Goal: Task Accomplishment & Management: Use online tool/utility

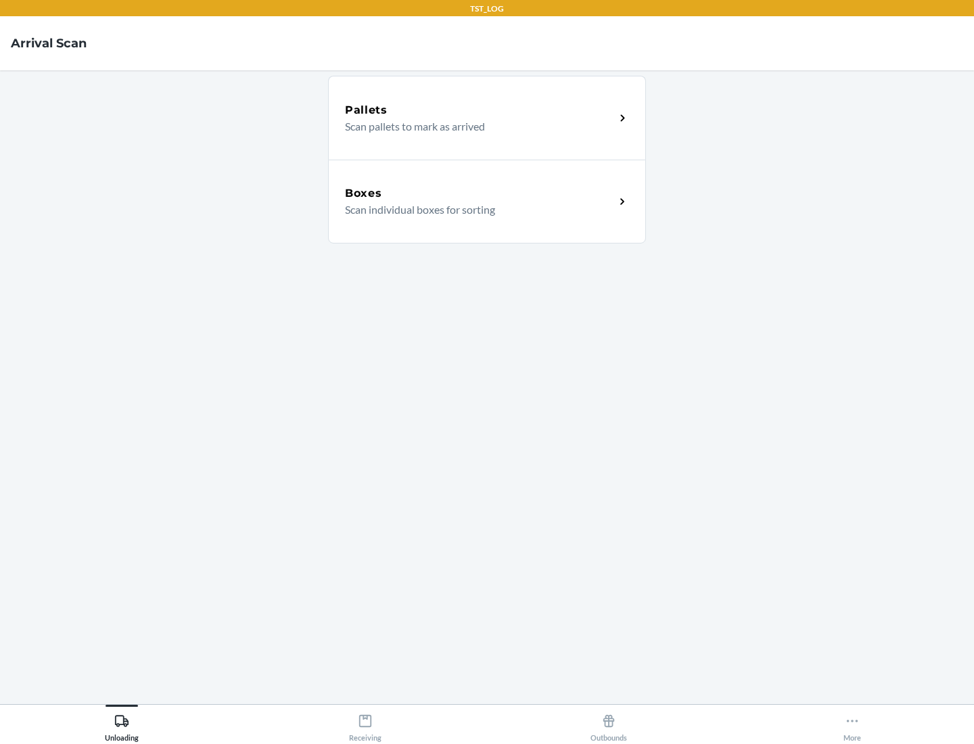
click at [479, 193] on div "Boxes" at bounding box center [480, 193] width 270 height 16
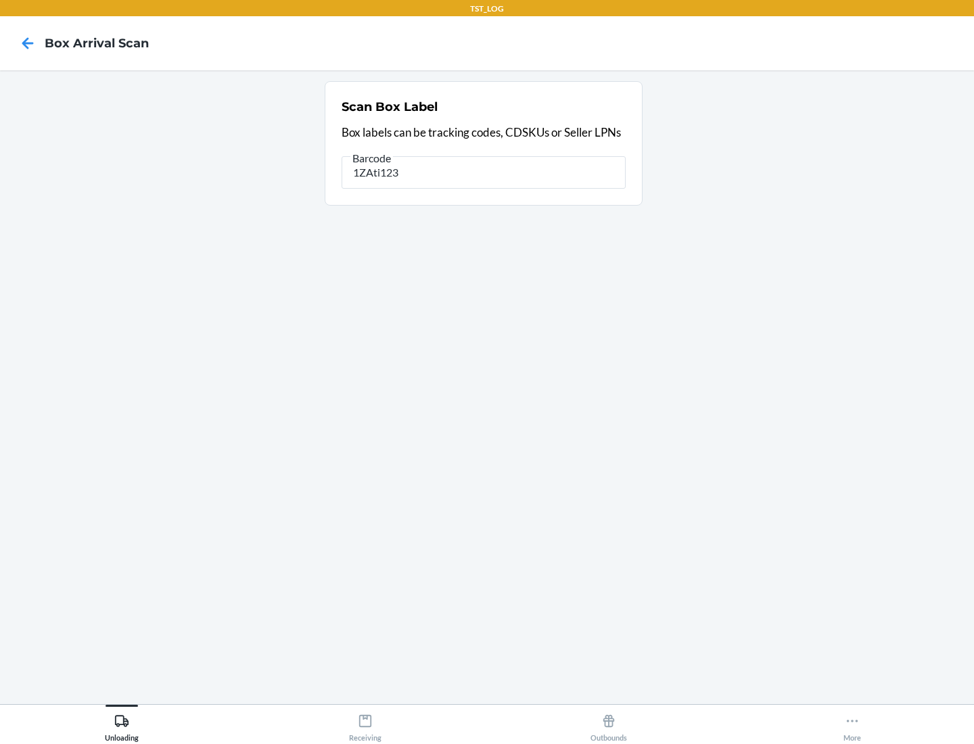
type input "1ZAti123"
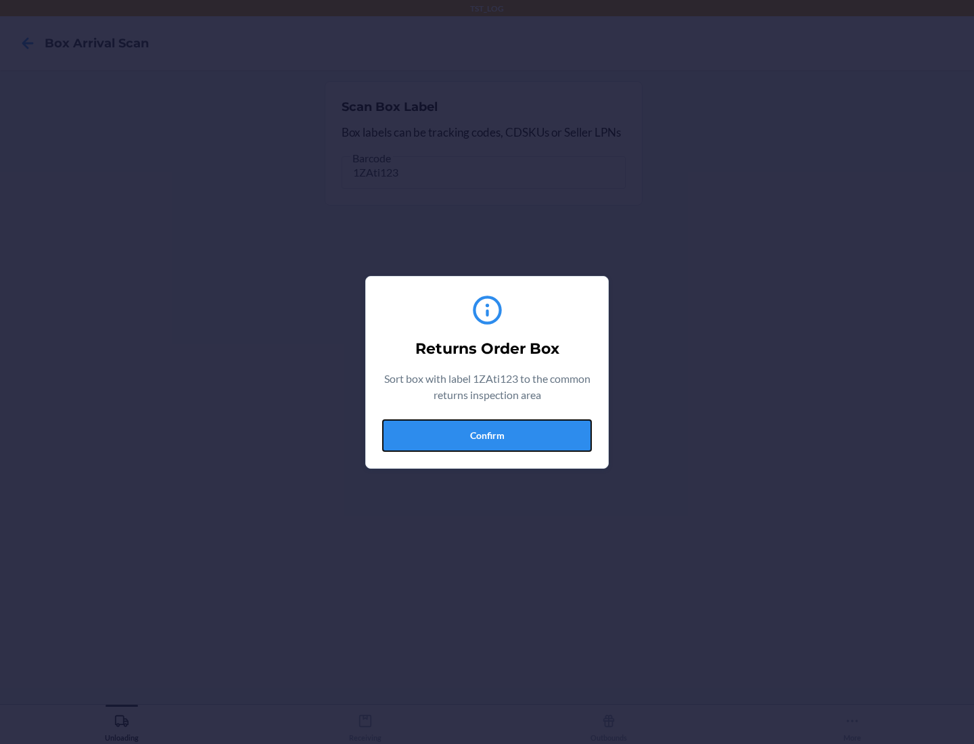
click at [487, 435] on button "Confirm" at bounding box center [487, 435] width 210 height 32
